Goal: Information Seeking & Learning: Learn about a topic

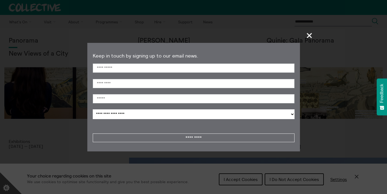
click at [312, 37] on span "+" at bounding box center [309, 35] width 16 height 16
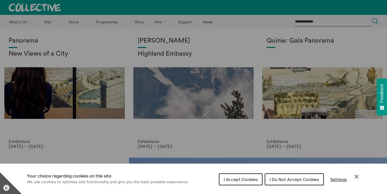
click at [232, 77] on div "Cookie preferences" at bounding box center [193, 97] width 387 height 194
click at [291, 175] on button "I Do Not Accept Cookies" at bounding box center [293, 179] width 59 height 12
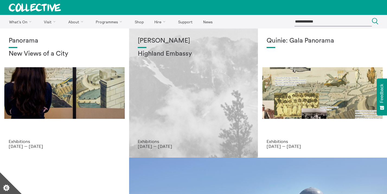
click at [200, 112] on div "[PERSON_NAME] Highland Embassy" at bounding box center [194, 88] width 112 height 102
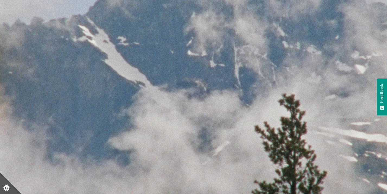
scroll to position [74, 0]
drag, startPoint x: 174, startPoint y: 112, endPoint x: 329, endPoint y: 0, distance: 191.5
click at [0, 0] on img at bounding box center [193, 100] width 387 height 290
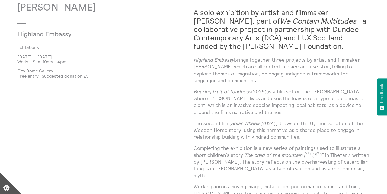
scroll to position [333, 0]
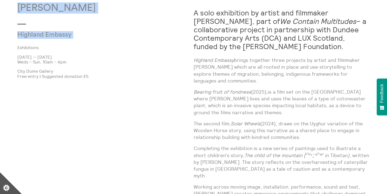
drag, startPoint x: 20, startPoint y: 8, endPoint x: 72, endPoint y: 38, distance: 60.4
click at [72, 38] on div "Shen Xin Highland Embassy Exhibitions 3 Oct 2025 — 21 Dec 2025 Weds – Sun, 10am…" at bounding box center [105, 190] width 176 height 377
copy div "Shen Xin Highland Embassy"
drag, startPoint x: 46, startPoint y: 56, endPoint x: 86, endPoint y: 54, distance: 39.3
click at [86, 54] on div "Shen Xin Highland Embassy Exhibitions 3 Oct 2025 — 21 Dec 2025 Weds – Sun, 10am…" at bounding box center [105, 190] width 176 height 377
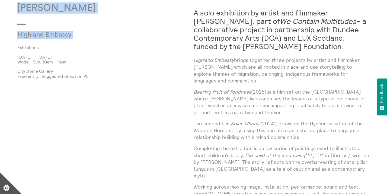
copy p "3 Oct 2025 —"
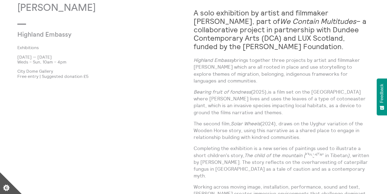
click at [104, 103] on div "Shen Xin Highland Embassy Exhibitions 3 Oct 2025 — 21 Dec 2025 Weds – Sun, 10am…" at bounding box center [105, 190] width 176 height 377
drag, startPoint x: 47, startPoint y: 56, endPoint x: 71, endPoint y: 56, distance: 24.4
click at [71, 56] on p "[DATE] — [DATE]" at bounding box center [105, 56] width 176 height 5
copy p "21 Dec 2025"
